Goal: Information Seeking & Learning: Learn about a topic

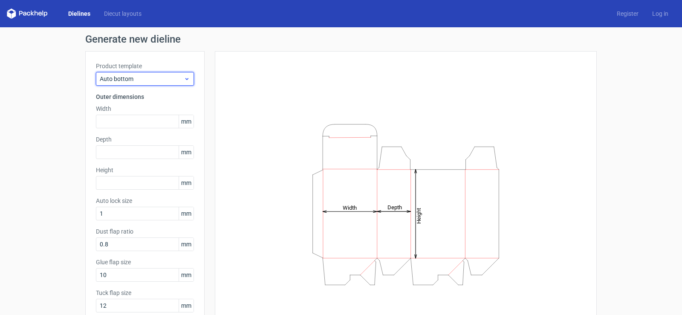
click at [138, 85] on div "Auto bottom" at bounding box center [145, 79] width 98 height 14
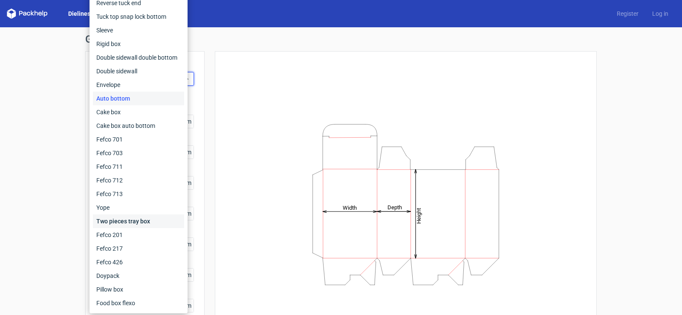
click at [140, 225] on div "Two pieces tray box" at bounding box center [138, 221] width 91 height 14
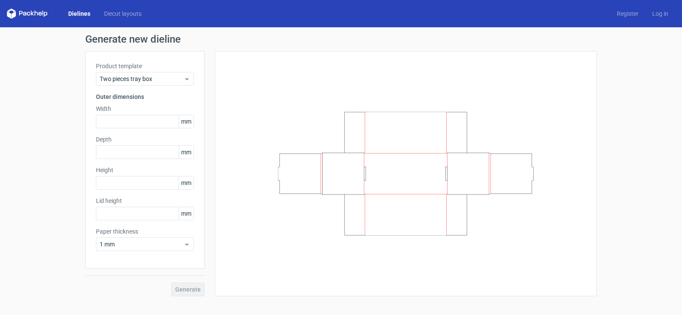
drag, startPoint x: 364, startPoint y: 202, endPoint x: 348, endPoint y: 212, distance: 18.2
click at [349, 212] on icon at bounding box center [406, 174] width 256 height 124
click at [151, 81] on span "Two pieces tray box" at bounding box center [142, 79] width 84 height 9
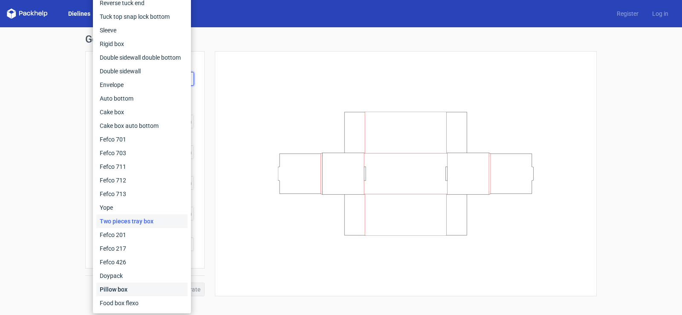
click at [127, 292] on div "Pillow box" at bounding box center [141, 290] width 91 height 14
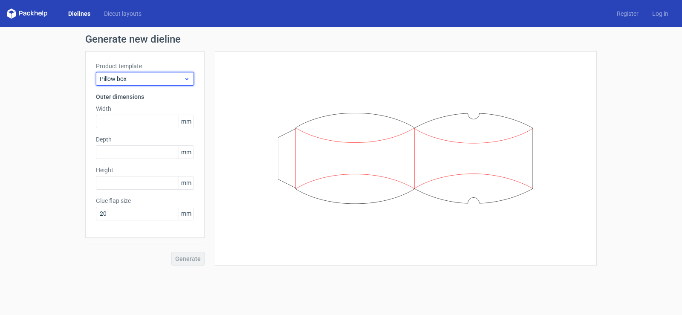
click at [144, 81] on span "Pillow box" at bounding box center [142, 79] width 84 height 9
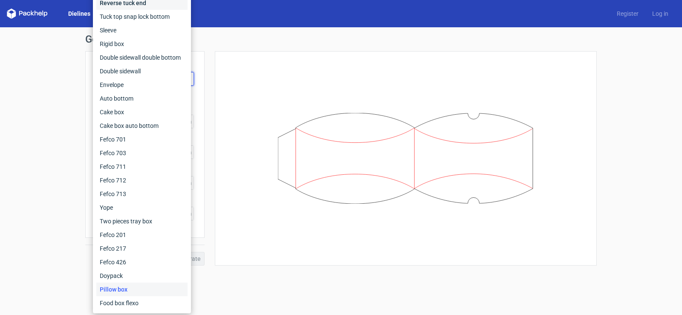
click at [112, 5] on div "Reverse tuck end" at bounding box center [141, 3] width 91 height 14
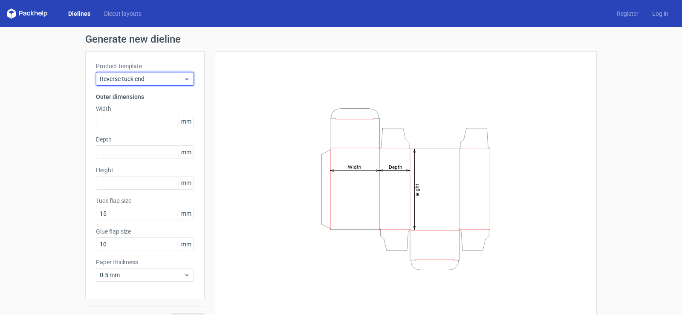
click at [135, 79] on span "Reverse tuck end" at bounding box center [142, 79] width 84 height 9
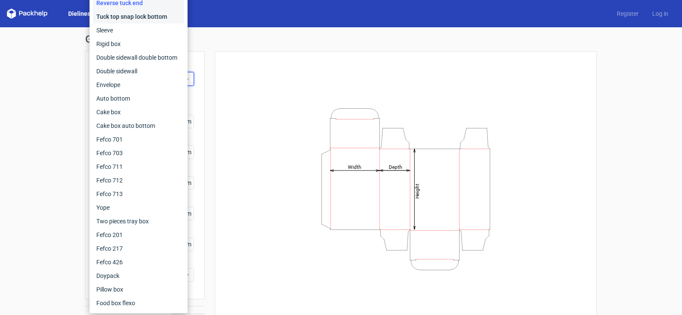
click at [128, 12] on div "Tuck top snap lock bottom" at bounding box center [138, 17] width 91 height 14
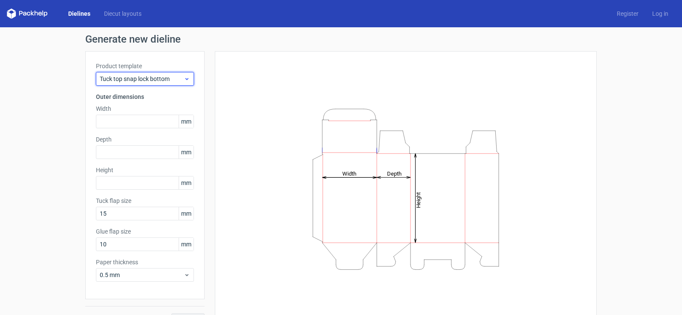
click at [139, 78] on span "Tuck top snap lock bottom" at bounding box center [142, 79] width 84 height 9
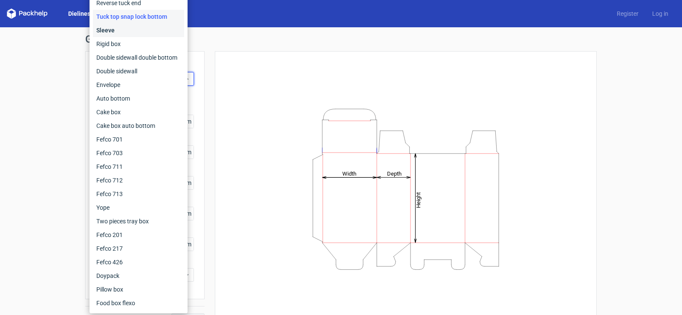
click at [108, 29] on div "Sleeve" at bounding box center [138, 30] width 91 height 14
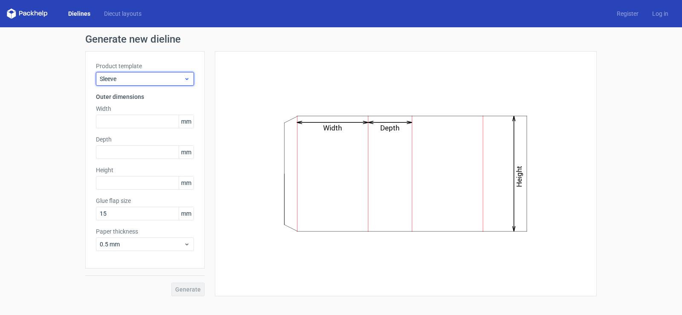
click at [141, 80] on span "Sleeve" at bounding box center [142, 79] width 84 height 9
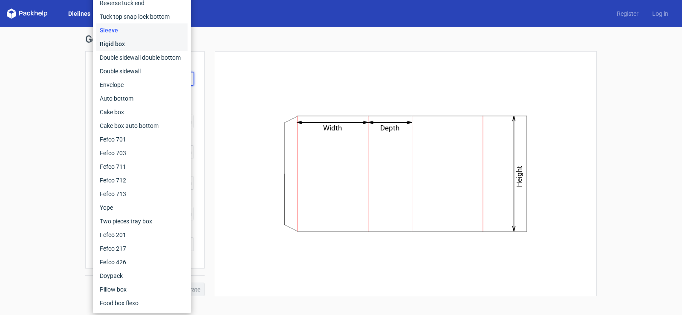
click at [118, 43] on div "Rigid box" at bounding box center [141, 44] width 91 height 14
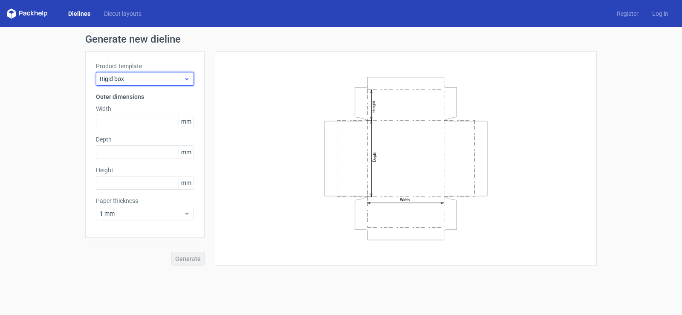
click at [133, 81] on span "Rigid box" at bounding box center [142, 79] width 84 height 9
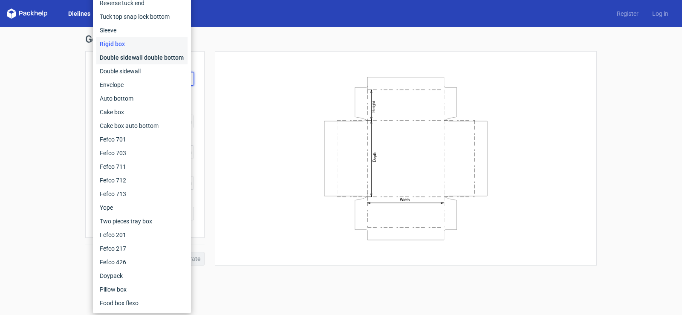
click at [132, 59] on div "Double sidewall double bottom" at bounding box center [141, 58] width 91 height 14
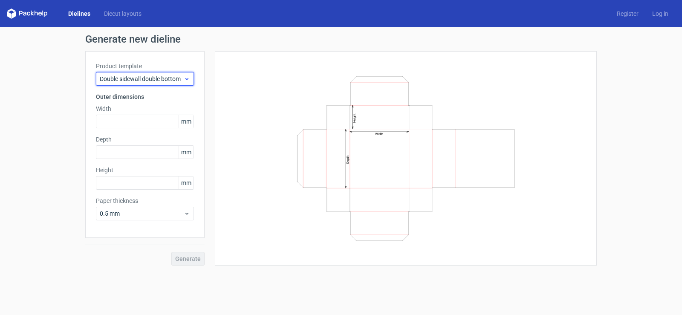
click at [138, 85] on div "Double sidewall double bottom" at bounding box center [145, 79] width 98 height 14
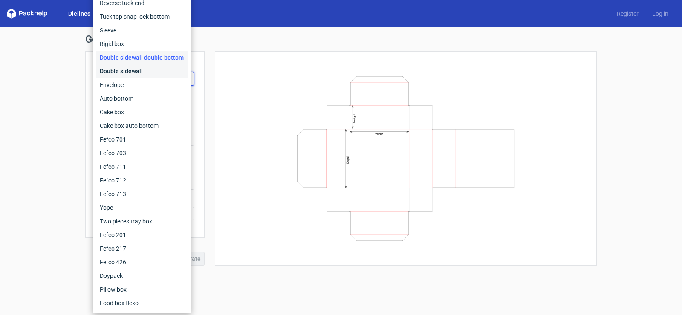
click at [122, 70] on div "Double sidewall" at bounding box center [141, 71] width 91 height 14
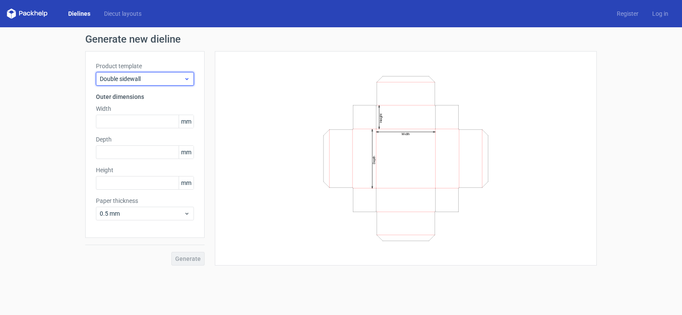
click at [129, 81] on span "Double sidewall" at bounding box center [142, 79] width 84 height 9
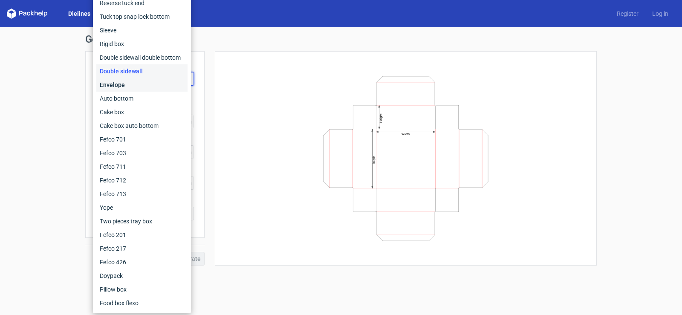
click at [124, 81] on div "Envelope" at bounding box center [141, 85] width 91 height 14
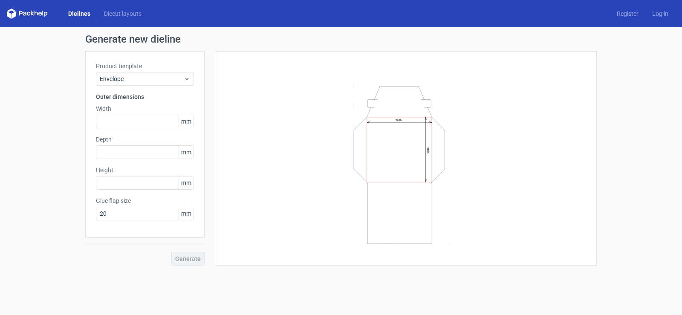
click at [136, 87] on div "Product template Envelope Outer dimensions Width mm Depth mm Height mm Glue fla…" at bounding box center [144, 144] width 119 height 187
click at [132, 79] on span "Envelope" at bounding box center [142, 79] width 84 height 9
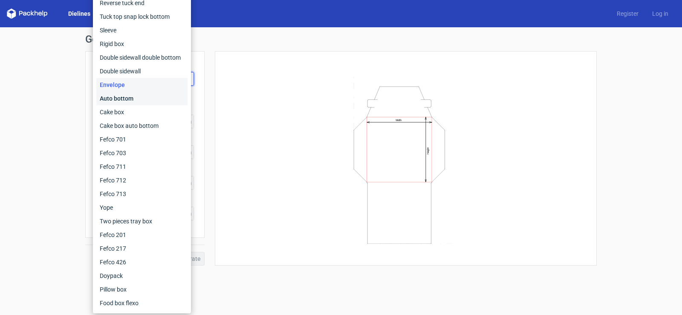
click at [127, 96] on div "Auto bottom" at bounding box center [141, 99] width 91 height 14
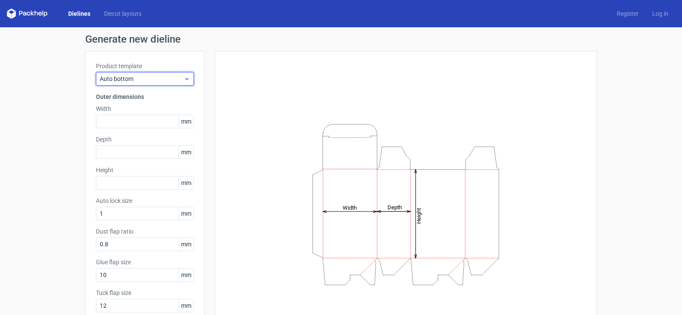
click at [136, 81] on span "Auto bottom" at bounding box center [142, 79] width 84 height 9
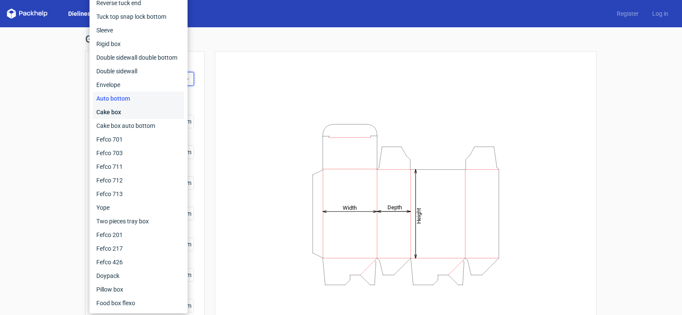
click at [115, 109] on div "Cake box" at bounding box center [138, 112] width 91 height 14
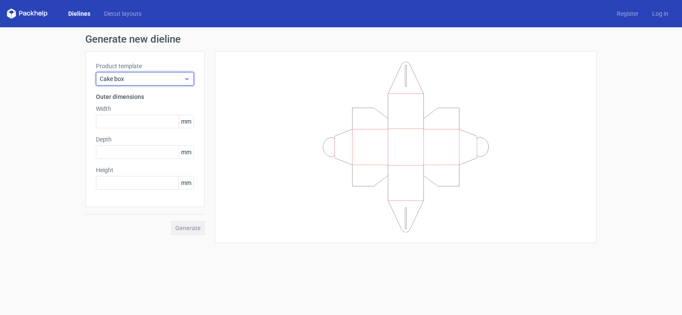
click at [143, 81] on span "Cake box" at bounding box center [142, 79] width 84 height 9
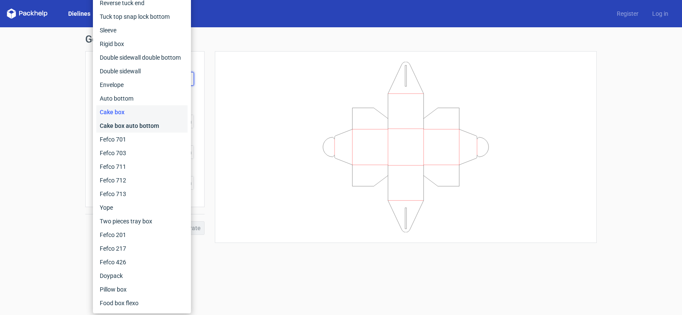
click at [134, 123] on div "Cake box auto bottom" at bounding box center [141, 126] width 91 height 14
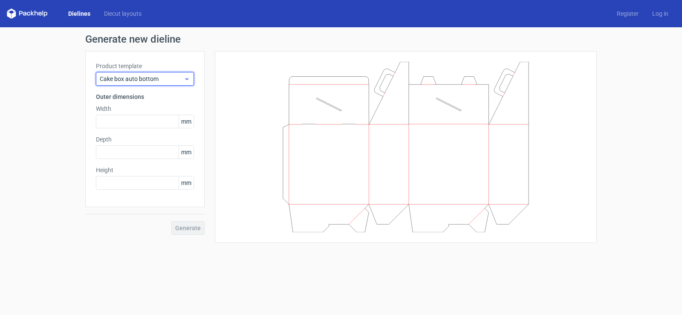
click at [139, 77] on span "Cake box auto bottom" at bounding box center [142, 79] width 84 height 9
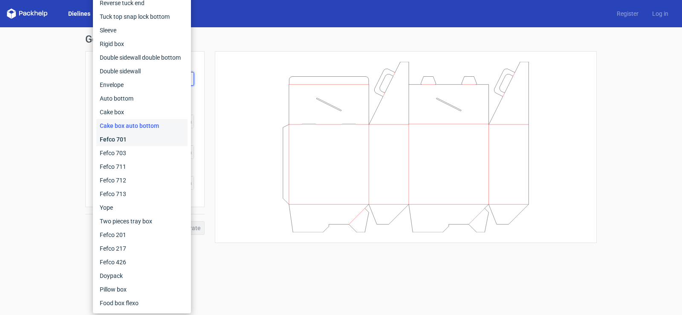
click at [122, 139] on div "Fefco 701" at bounding box center [141, 140] width 91 height 14
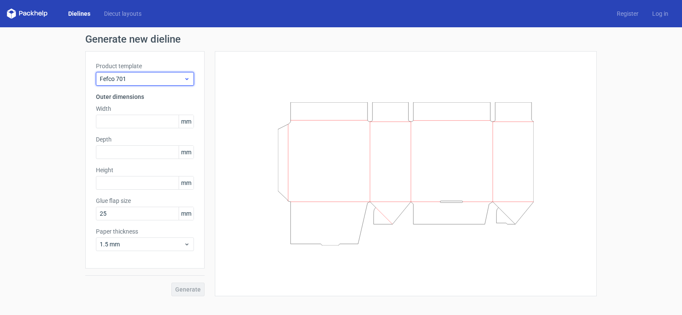
click at [145, 79] on span "Fefco 701" at bounding box center [142, 79] width 84 height 9
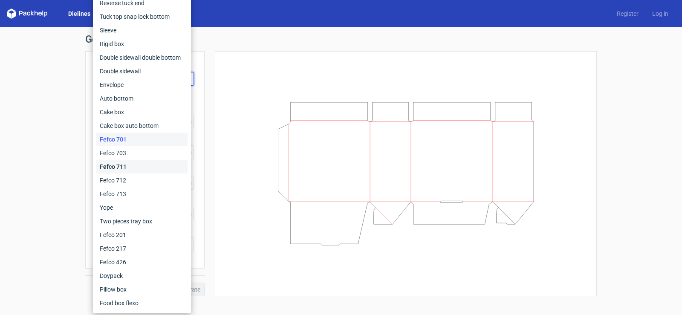
click at [122, 170] on div "Fefco 711" at bounding box center [141, 167] width 91 height 14
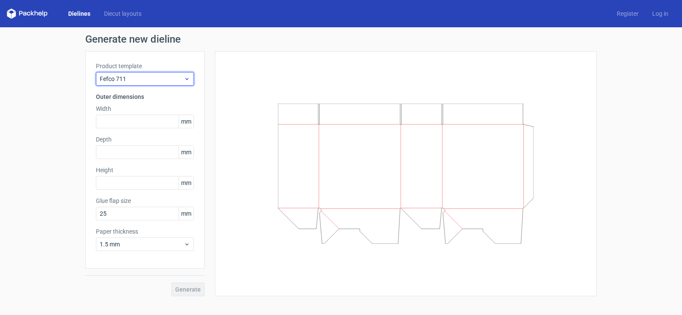
click at [141, 76] on span "Fefco 711" at bounding box center [142, 79] width 84 height 9
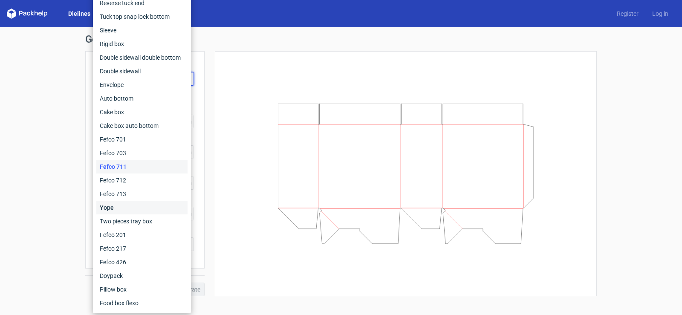
click at [118, 208] on div "Yope" at bounding box center [141, 208] width 91 height 14
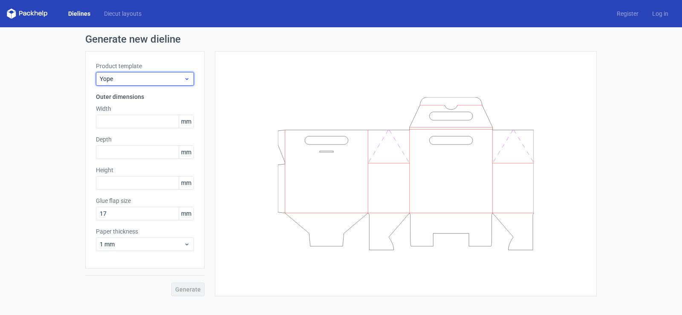
click at [147, 83] on div "Yope" at bounding box center [145, 79] width 98 height 14
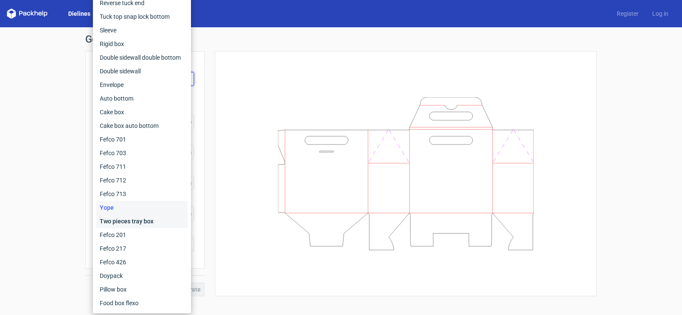
click at [126, 221] on div "Two pieces tray box" at bounding box center [141, 221] width 91 height 14
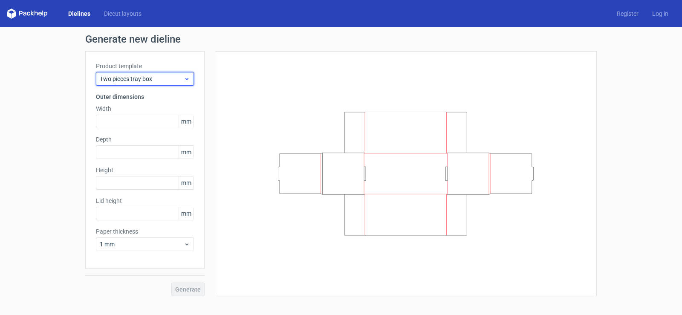
click at [122, 76] on span "Two pieces tray box" at bounding box center [142, 79] width 84 height 9
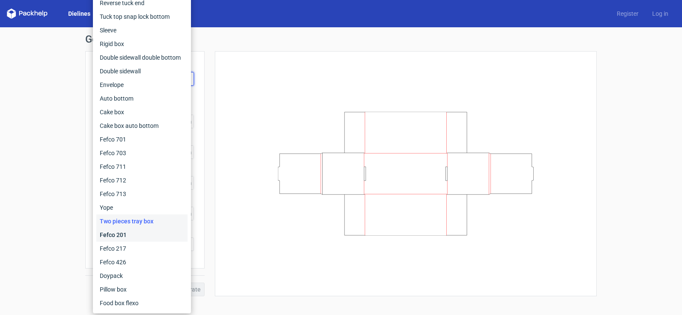
click at [119, 231] on div "Fefco 201" at bounding box center [141, 235] width 91 height 14
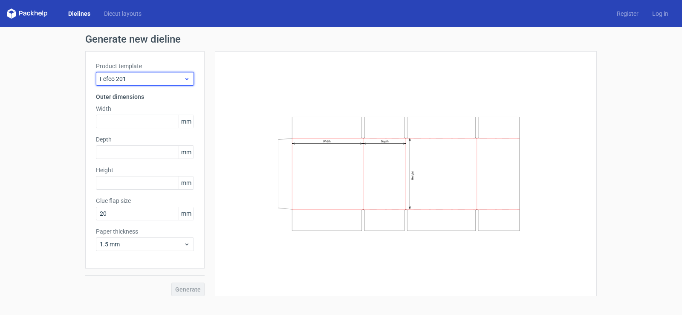
click at [137, 79] on span "Fefco 201" at bounding box center [142, 79] width 84 height 9
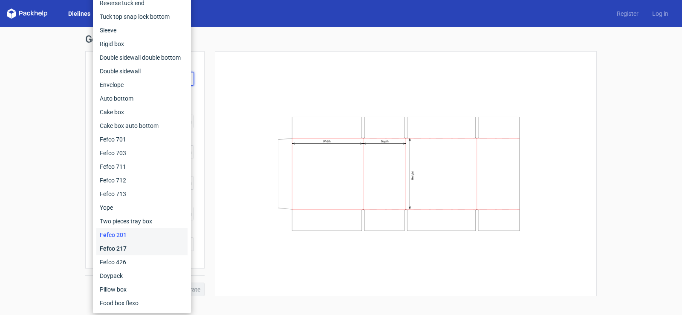
click at [121, 250] on div "Fefco 217" at bounding box center [141, 249] width 91 height 14
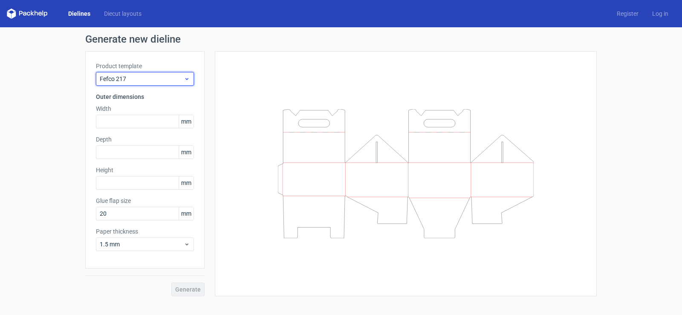
click at [132, 75] on span "Fefco 217" at bounding box center [142, 79] width 84 height 9
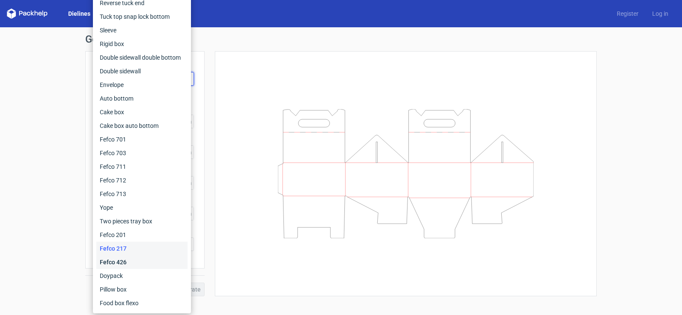
click at [116, 262] on div "Fefco 426" at bounding box center [141, 262] width 91 height 14
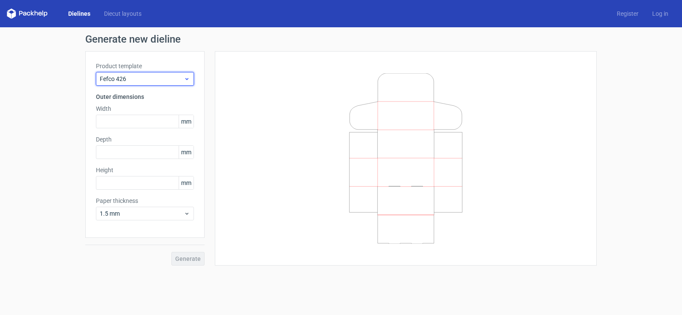
click at [141, 79] on span "Fefco 426" at bounding box center [142, 79] width 84 height 9
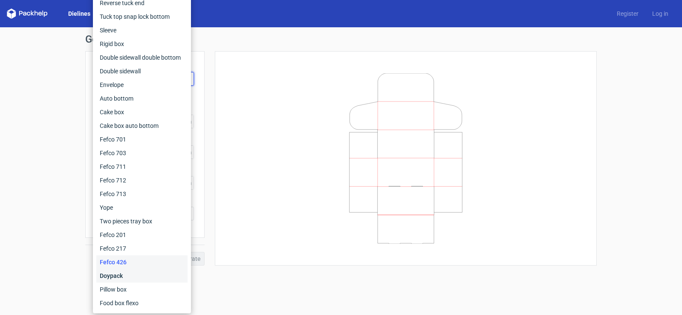
click at [119, 277] on div "Doypack" at bounding box center [141, 276] width 91 height 14
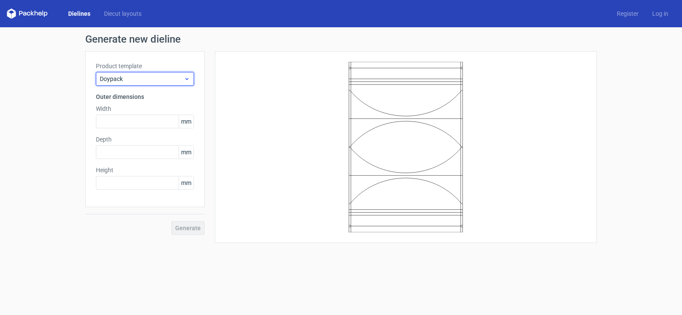
click at [130, 82] on span "Doypack" at bounding box center [142, 79] width 84 height 9
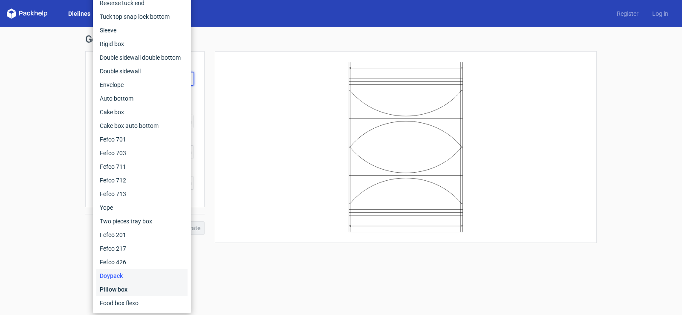
click at [111, 292] on div "Pillow box" at bounding box center [141, 290] width 91 height 14
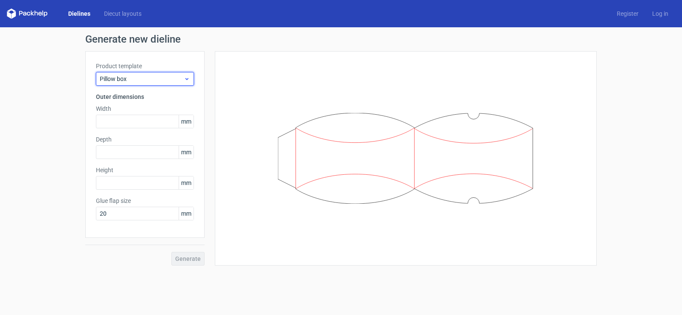
click at [136, 82] on span "Pillow box" at bounding box center [142, 79] width 84 height 9
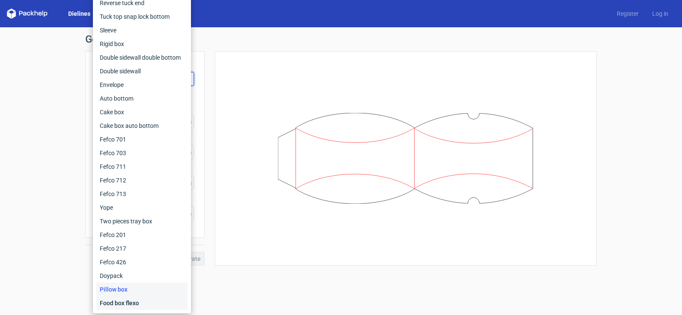
click at [120, 301] on div "Food box flexo" at bounding box center [141, 303] width 91 height 14
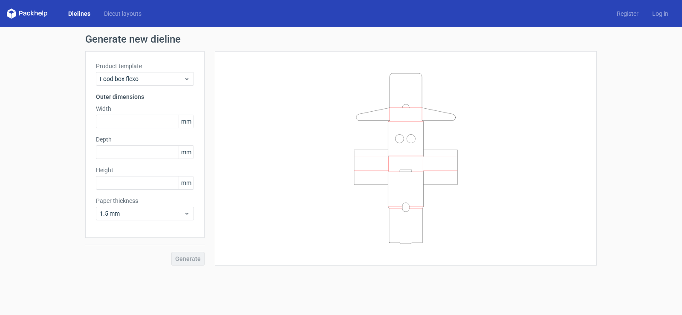
click at [509, 90] on icon at bounding box center [406, 158] width 256 height 171
